Goal: Information Seeking & Learning: Compare options

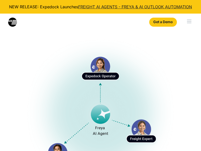
select select
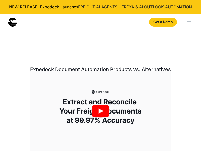
select select
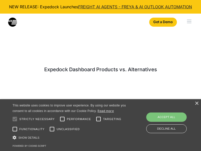
select select
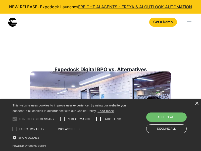
select select
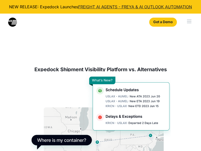
select select
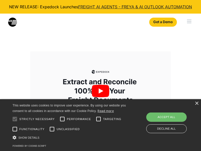
select select
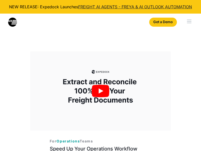
select select
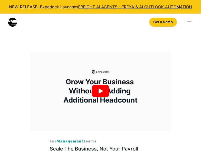
select select
